Goal: Task Accomplishment & Management: Manage account settings

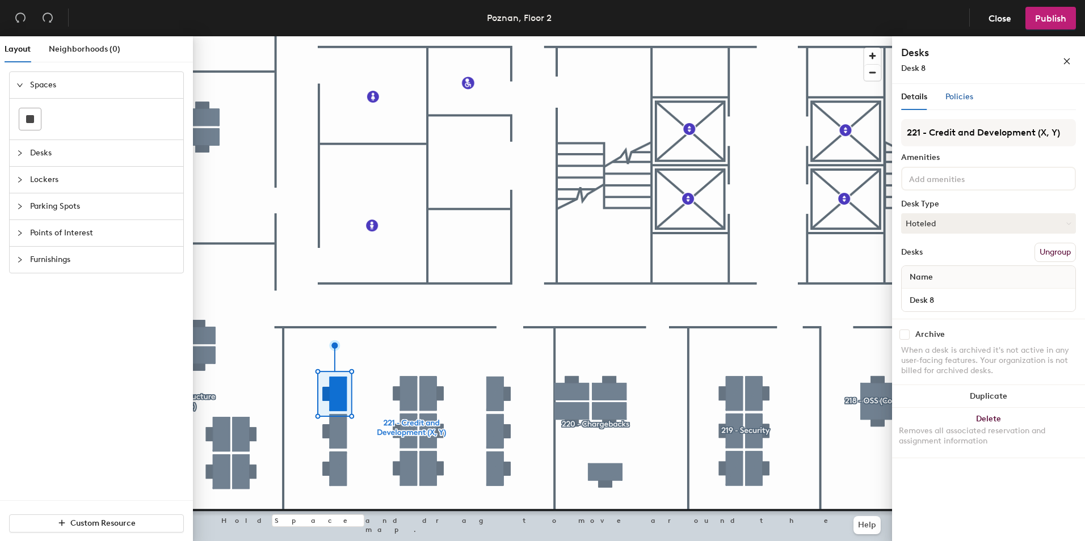
click at [961, 95] on span "Policies" at bounding box center [959, 97] width 28 height 10
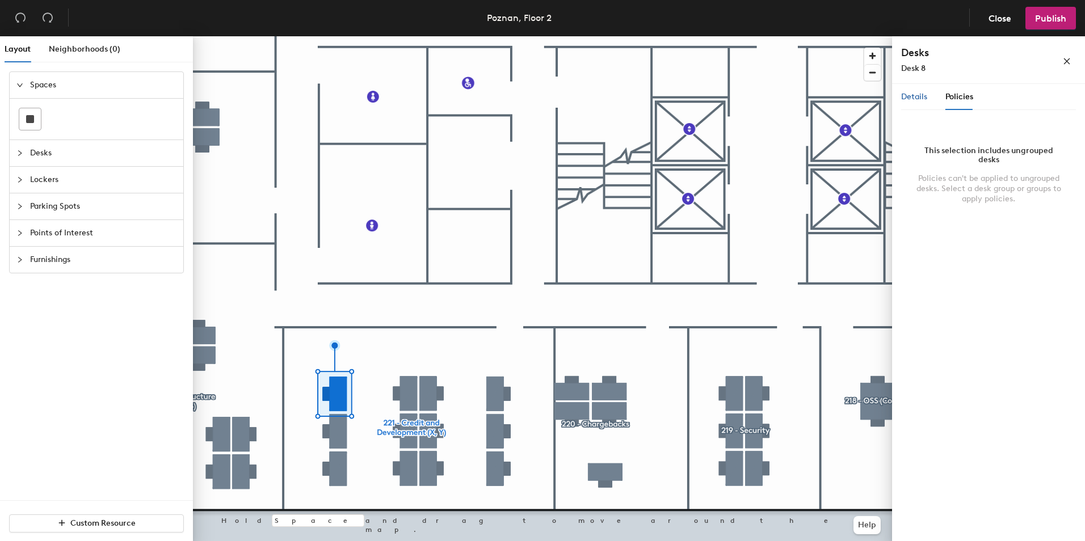
click at [917, 99] on span "Details" at bounding box center [914, 97] width 26 height 10
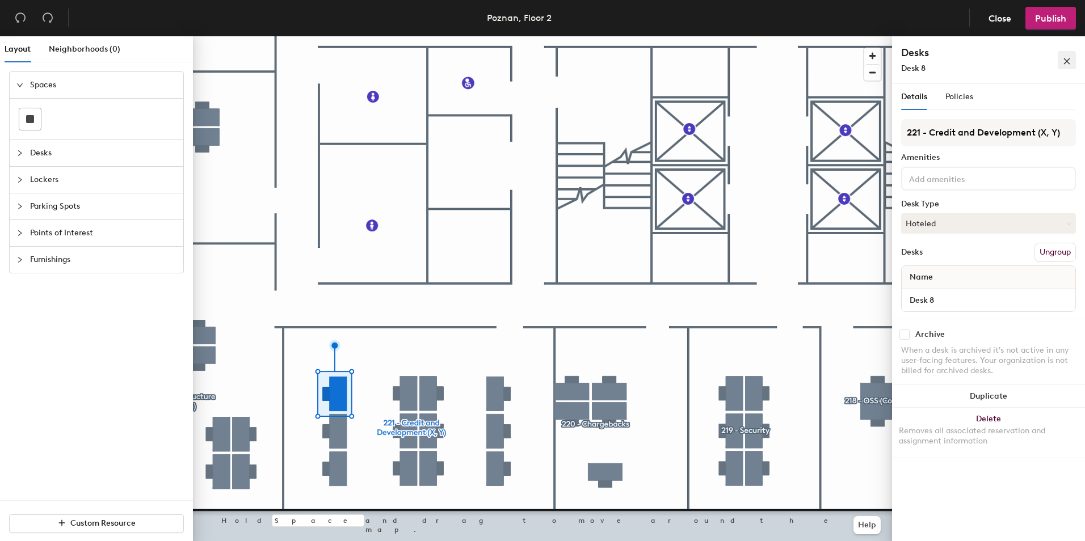
click at [1069, 57] on span "button" at bounding box center [1067, 60] width 8 height 10
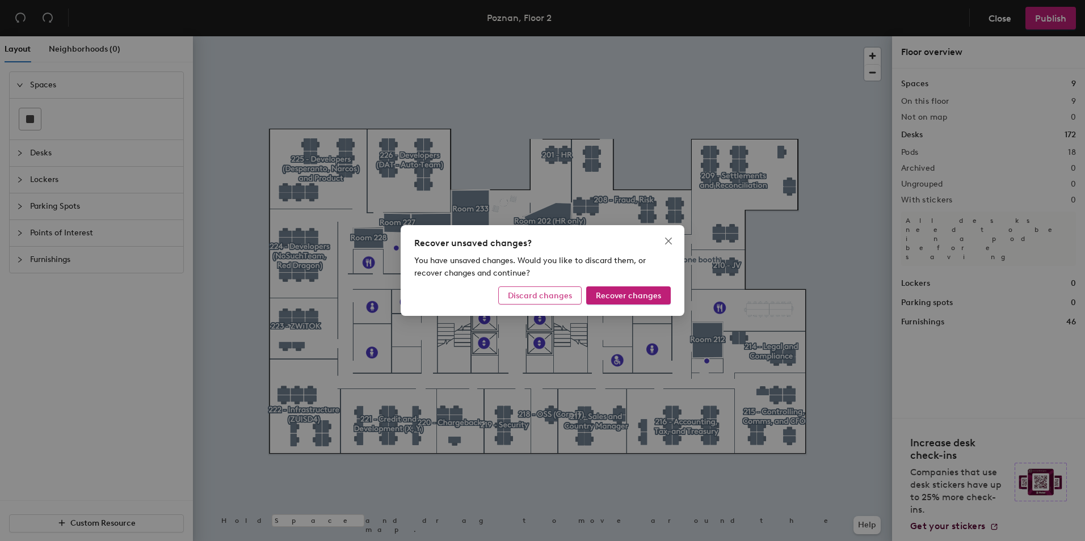
click at [558, 299] on span "Discard changes" at bounding box center [540, 296] width 64 height 10
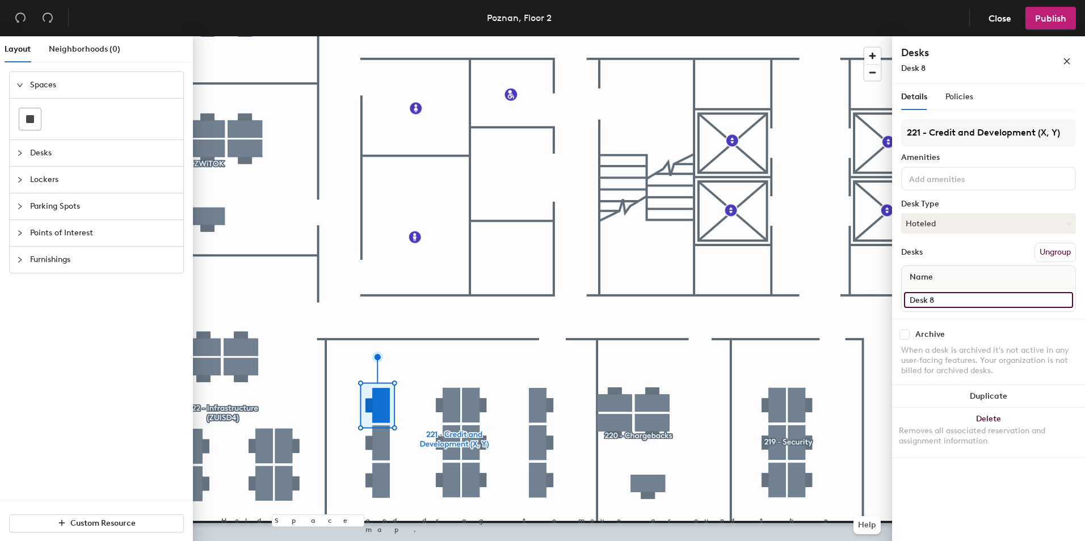
click at [924, 304] on input "Desk 8" at bounding box center [988, 300] width 169 height 16
click at [955, 296] on input "Desk 8" at bounding box center [988, 300] width 169 height 16
click at [948, 87] on div "Policies" at bounding box center [959, 97] width 28 height 26
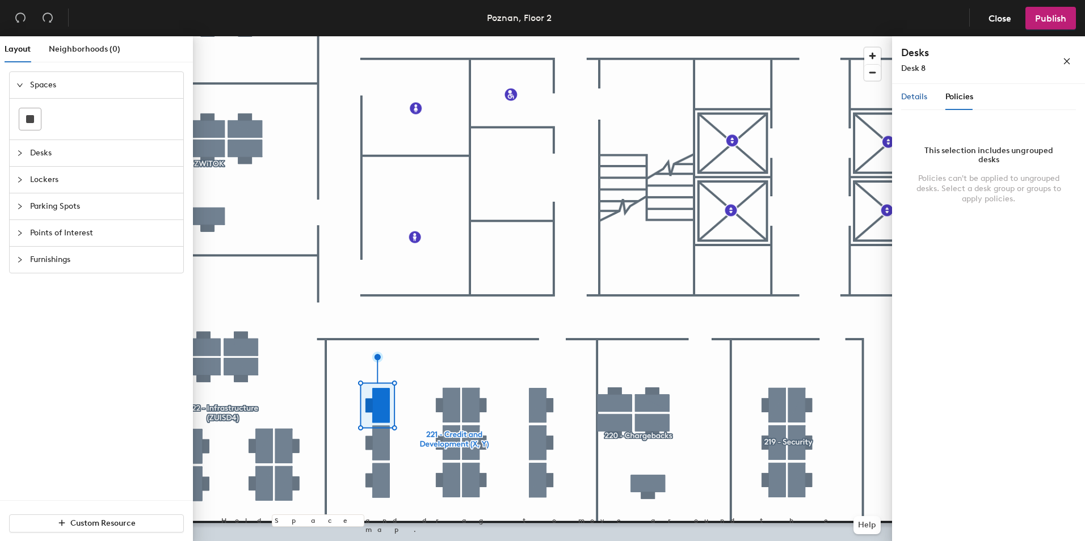
click at [917, 95] on span "Details" at bounding box center [914, 97] width 26 height 10
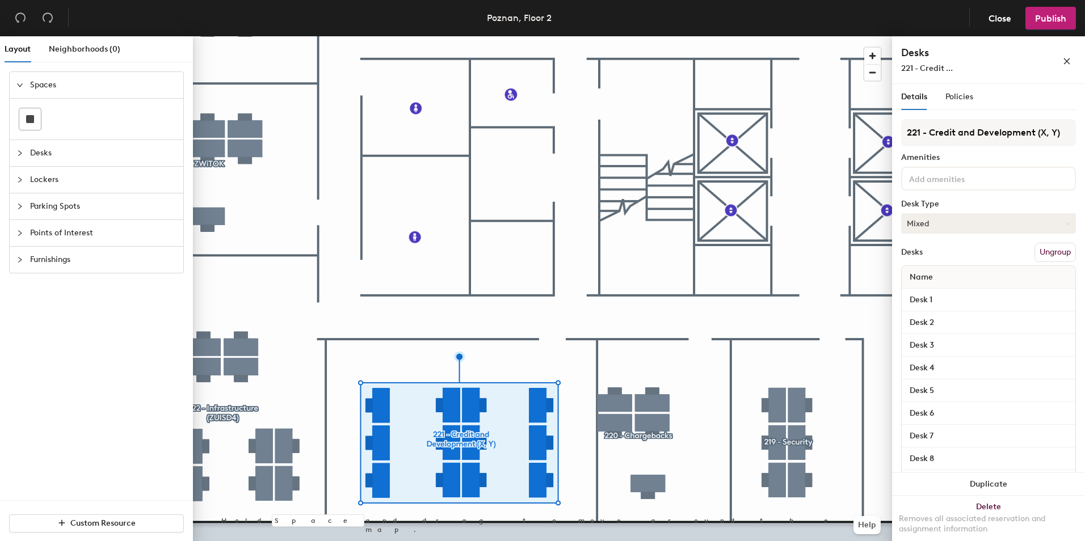
click at [964, 219] on button "Mixed" at bounding box center [988, 223] width 175 height 20
click at [939, 254] on div "Assigned" at bounding box center [959, 258] width 114 height 17
click at [972, 243] on div "Desks Ungroup" at bounding box center [988, 252] width 175 height 19
click at [940, 457] on input "Desk 8" at bounding box center [988, 459] width 169 height 16
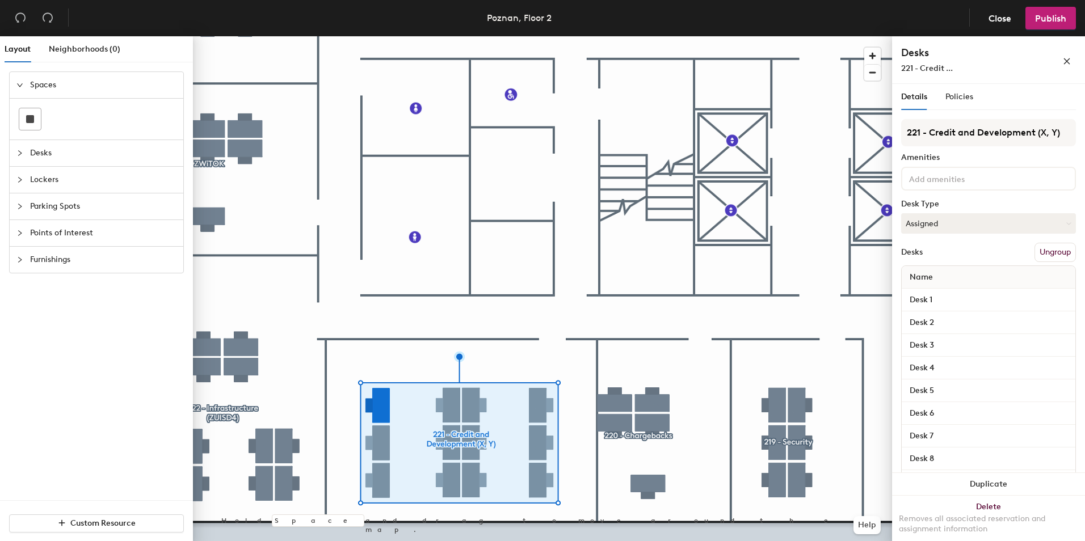
click at [1052, 252] on button "Ungroup" at bounding box center [1055, 252] width 41 height 19
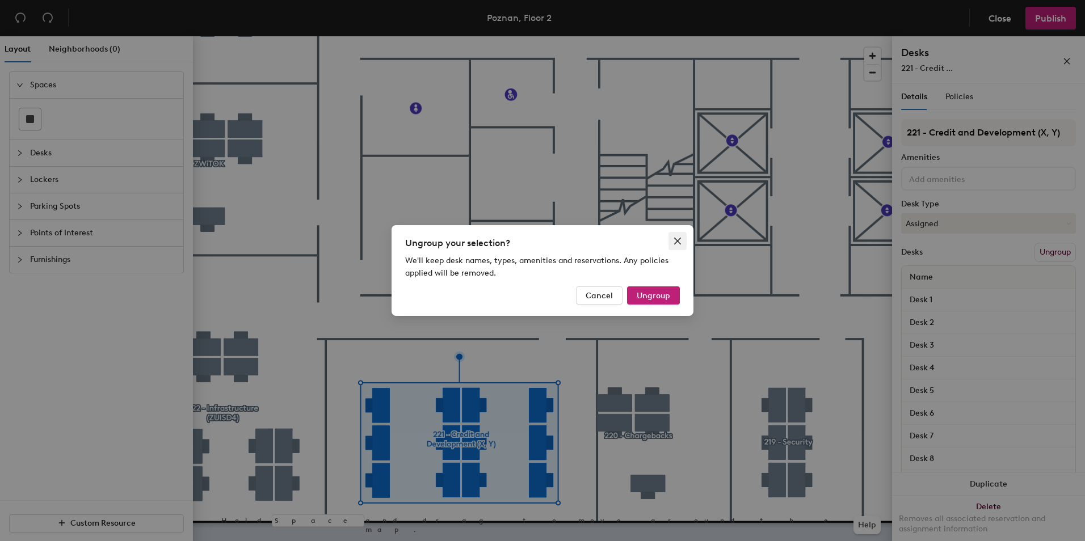
click at [682, 243] on icon "close" at bounding box center [677, 241] width 9 height 9
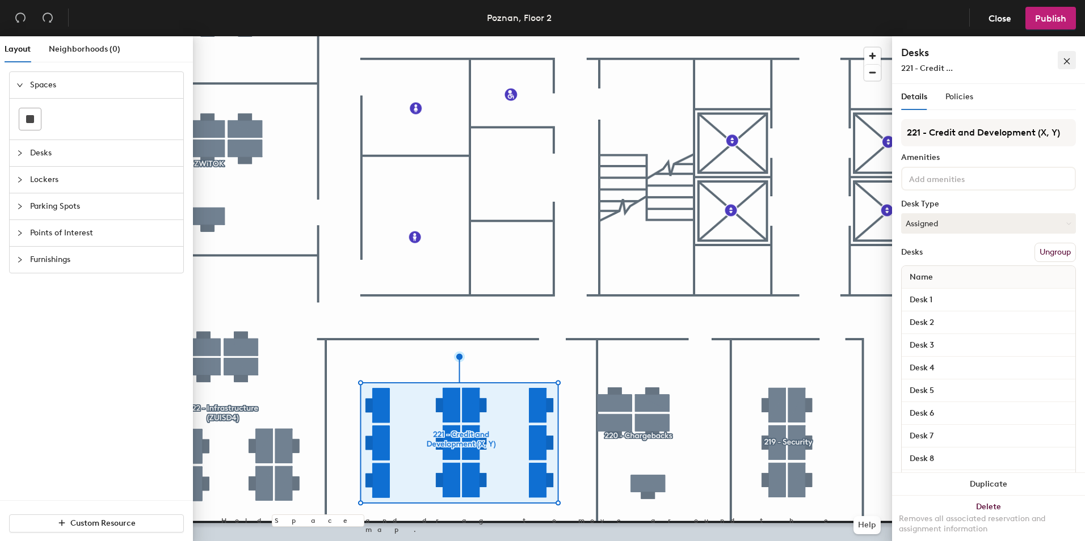
click at [1064, 64] on icon "close" at bounding box center [1067, 61] width 6 height 6
click at [1005, 222] on button "Assigned" at bounding box center [988, 223] width 175 height 20
click at [928, 278] on div "Hot" at bounding box center [959, 275] width 114 height 17
click at [1066, 59] on icon "close" at bounding box center [1067, 61] width 8 height 8
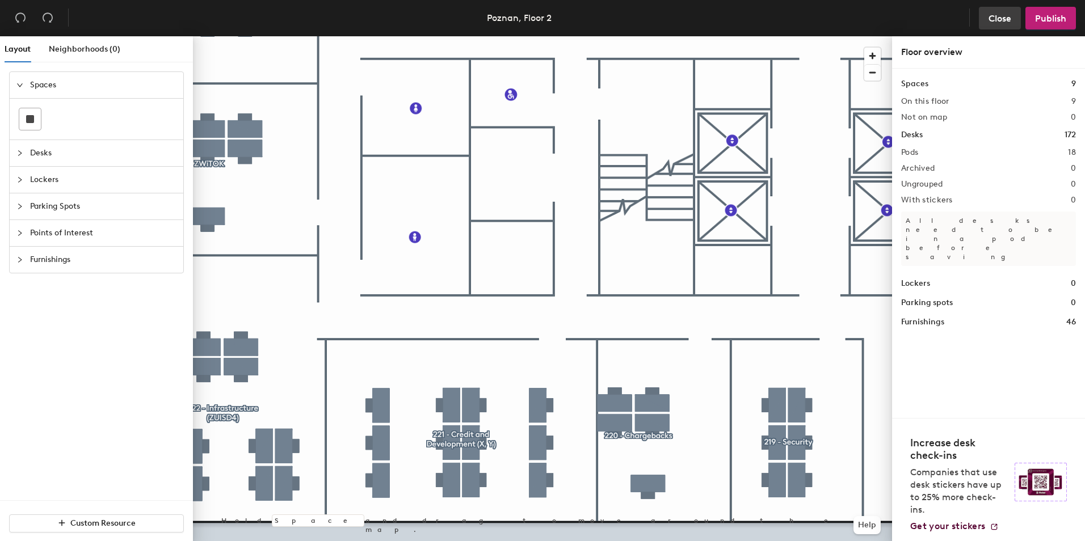
click at [1004, 18] on span "Close" at bounding box center [1000, 18] width 23 height 11
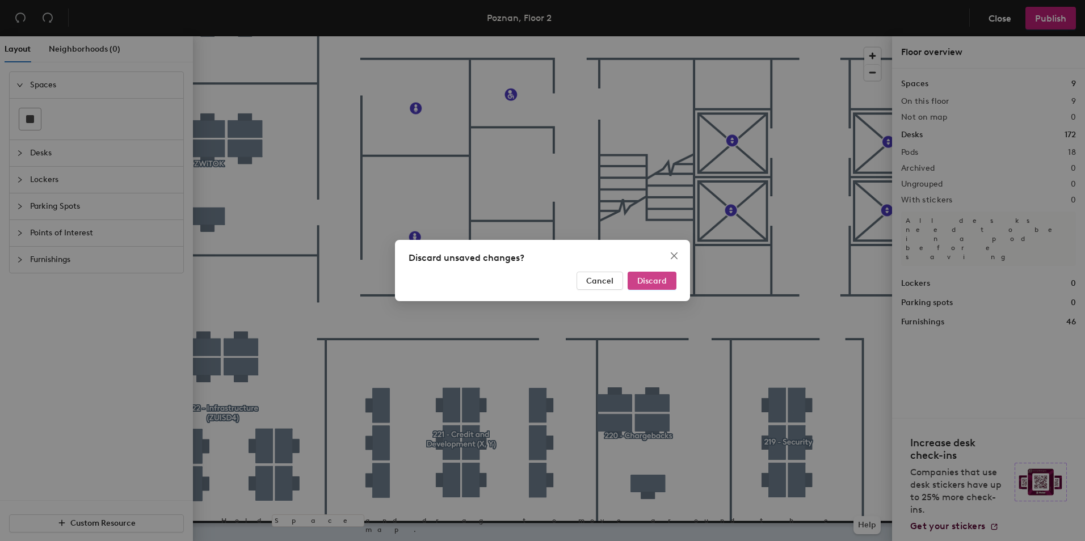
click at [660, 281] on span "Discard" at bounding box center [652, 281] width 30 height 10
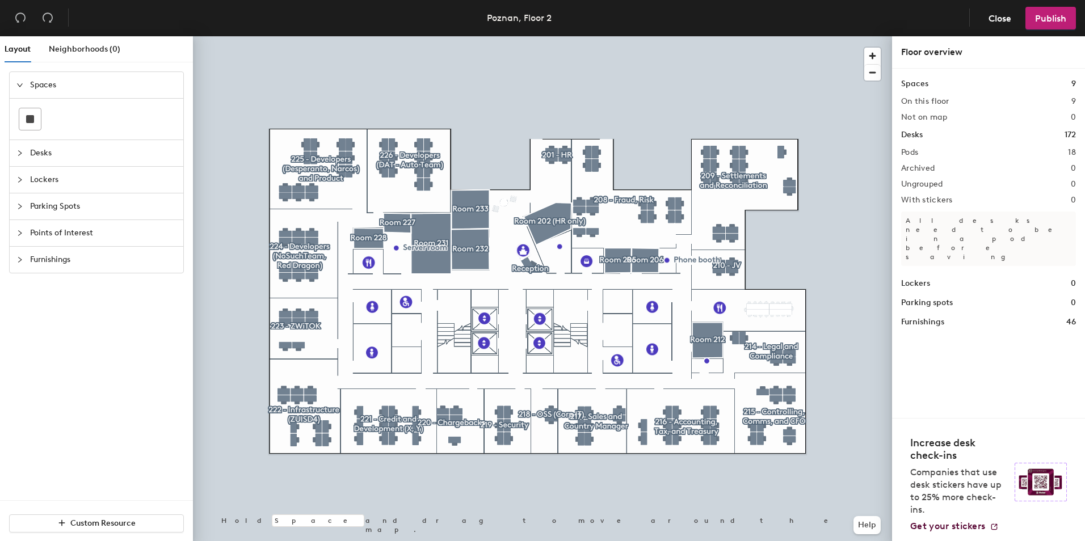
click at [39, 157] on span "Desks" at bounding box center [103, 153] width 146 height 26
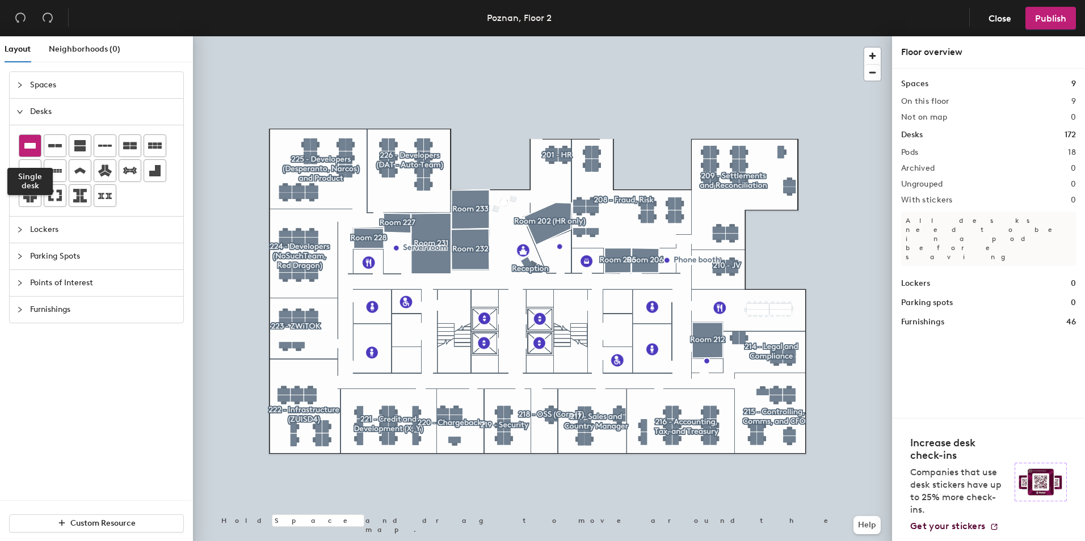
click at [28, 145] on icon at bounding box center [29, 146] width 11 height 6
click at [29, 51] on span "Layout" at bounding box center [18, 49] width 26 height 10
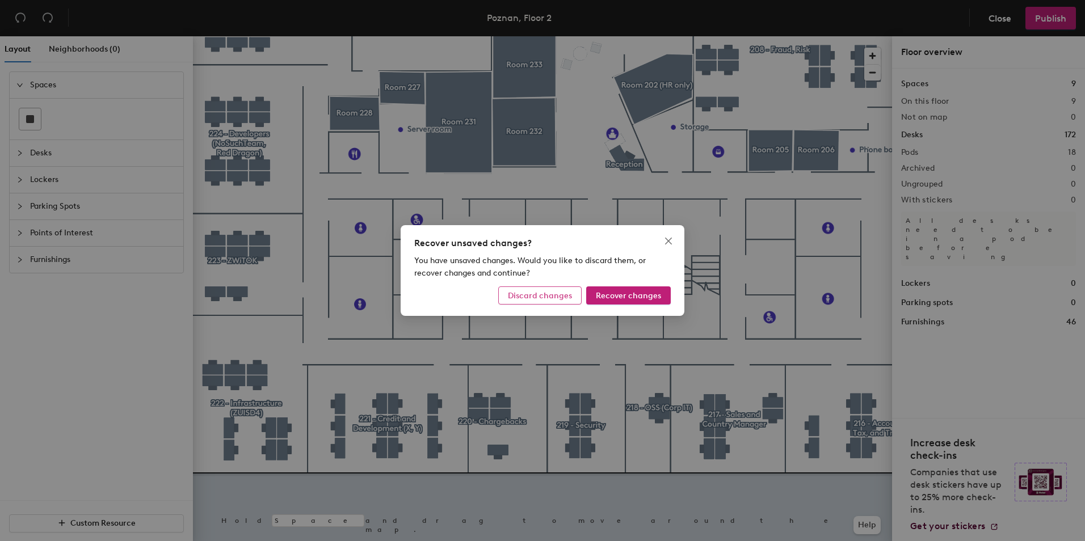
click at [570, 296] on span "Discard changes" at bounding box center [540, 296] width 64 height 10
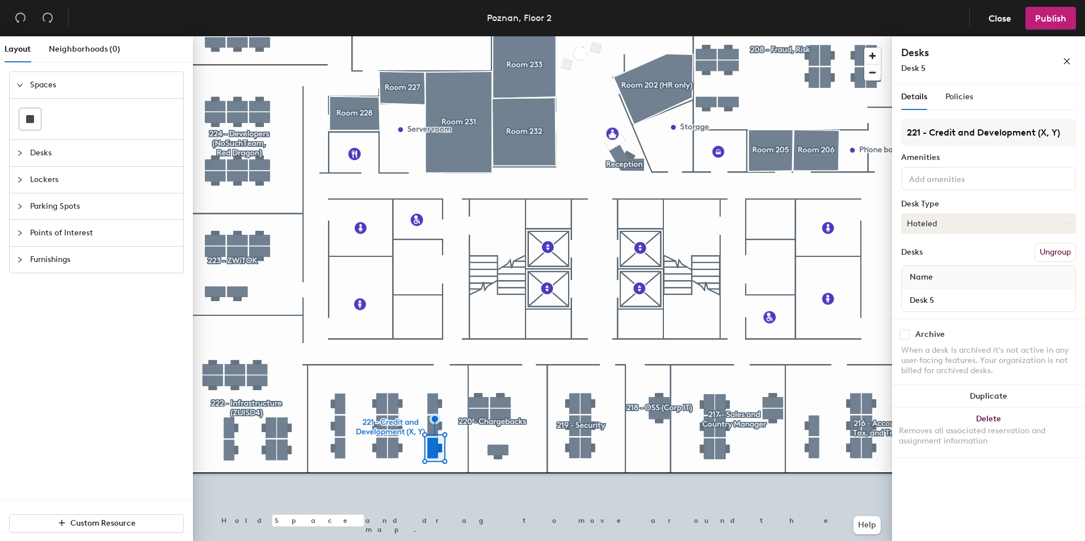
click at [953, 223] on button "Hoteled" at bounding box center [988, 223] width 175 height 20
click at [924, 260] on div "Assigned" at bounding box center [959, 258] width 114 height 17
click at [959, 231] on button "Hoteled" at bounding box center [988, 223] width 175 height 20
click at [948, 262] on div "Assigned" at bounding box center [959, 258] width 114 height 17
click at [954, 227] on button "Hoteled" at bounding box center [988, 223] width 175 height 20
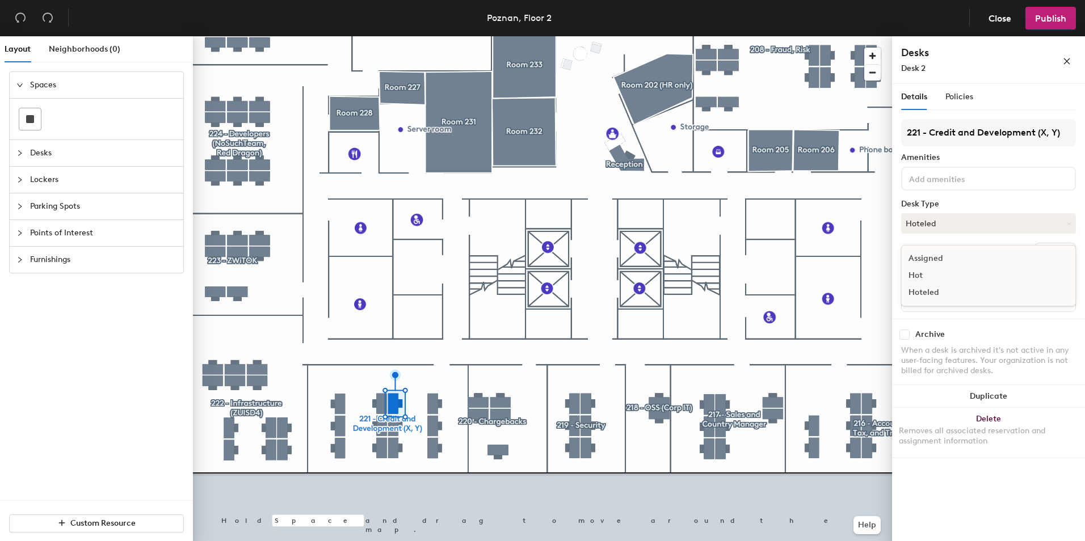
click at [945, 258] on div "Assigned" at bounding box center [959, 258] width 114 height 17
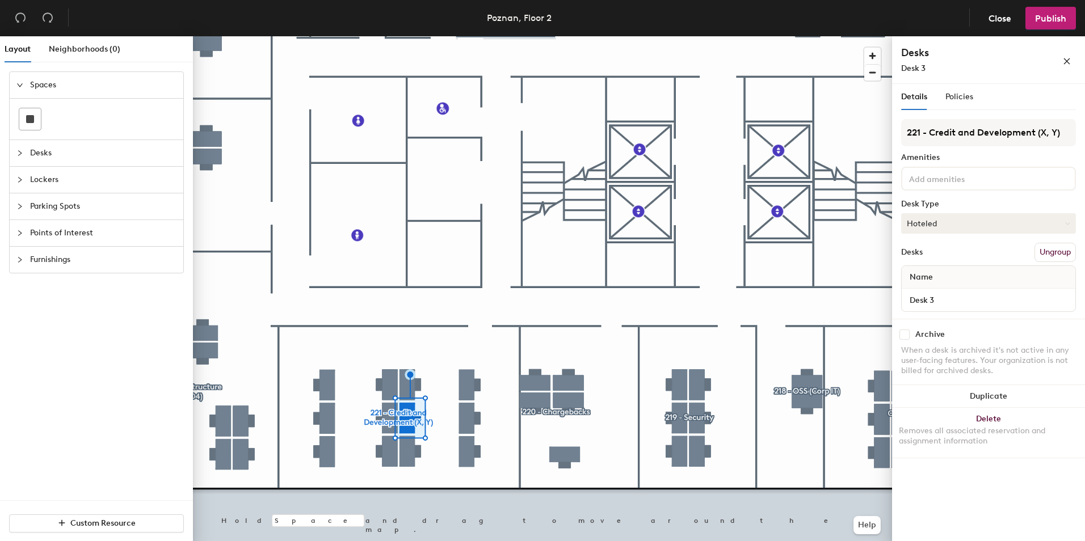
click at [949, 218] on button "Hoteled" at bounding box center [988, 223] width 175 height 20
click at [933, 253] on div "Assigned" at bounding box center [959, 258] width 114 height 17
click at [940, 221] on button "Hoteled" at bounding box center [988, 223] width 175 height 20
click at [929, 258] on div "Assigned" at bounding box center [959, 258] width 114 height 17
click at [920, 223] on button "Hoteled" at bounding box center [988, 223] width 175 height 20
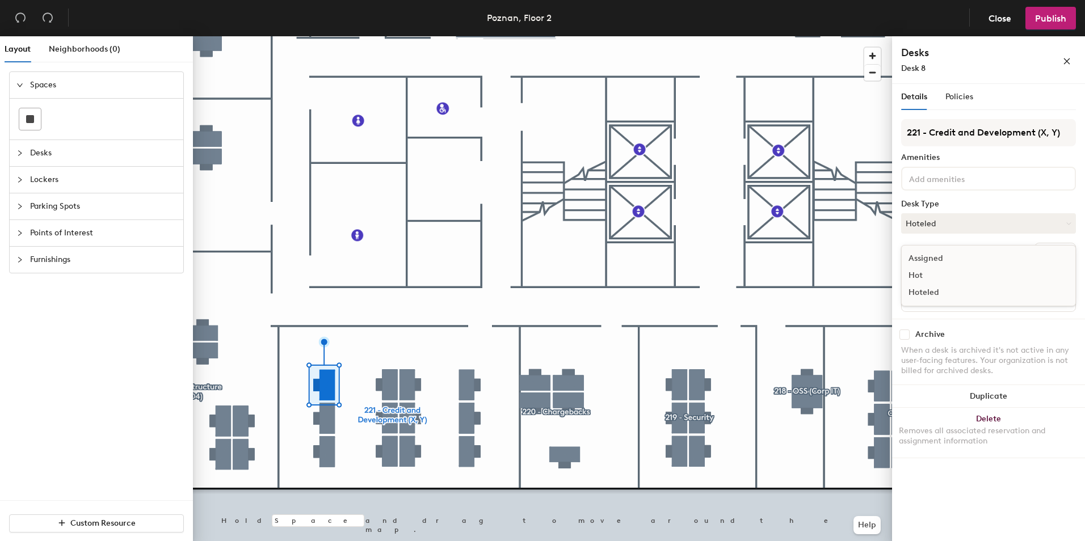
click at [930, 257] on div "Assigned" at bounding box center [959, 258] width 114 height 17
click at [966, 223] on button "Hoteled" at bounding box center [988, 223] width 175 height 20
click at [945, 260] on div "Assigned" at bounding box center [959, 258] width 114 height 17
click at [1058, 19] on span "Publish" at bounding box center [1050, 18] width 31 height 11
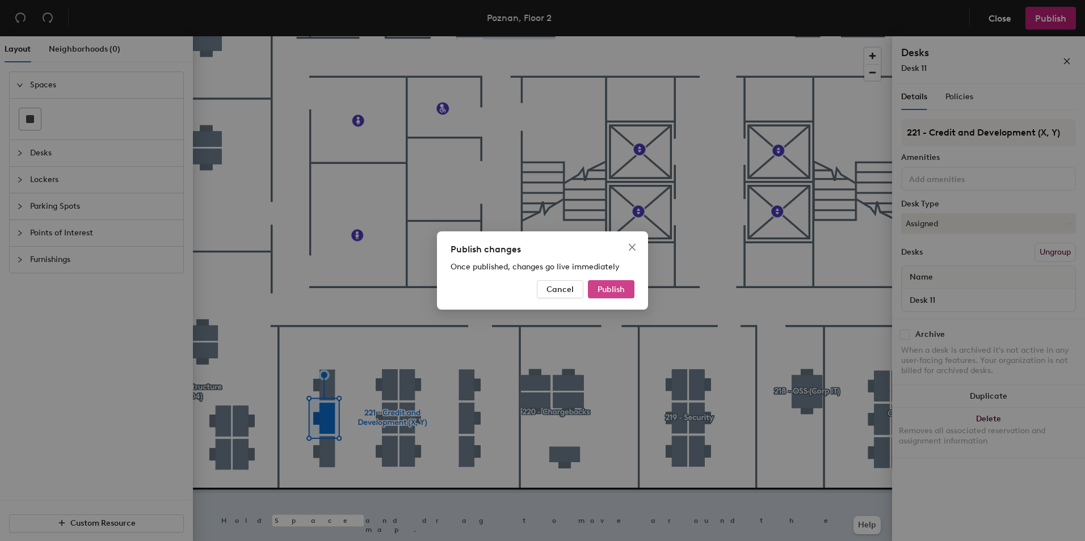
click at [619, 287] on span "Publish" at bounding box center [611, 290] width 27 height 10
